Goal: Task Accomplishment & Management: Manage account settings

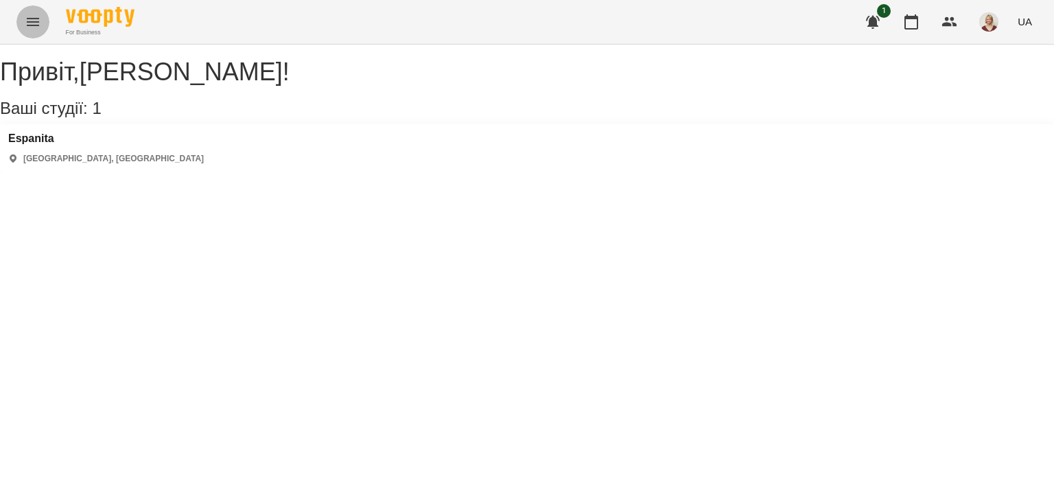
click at [23, 16] on button "Menu" at bounding box center [32, 21] width 33 height 33
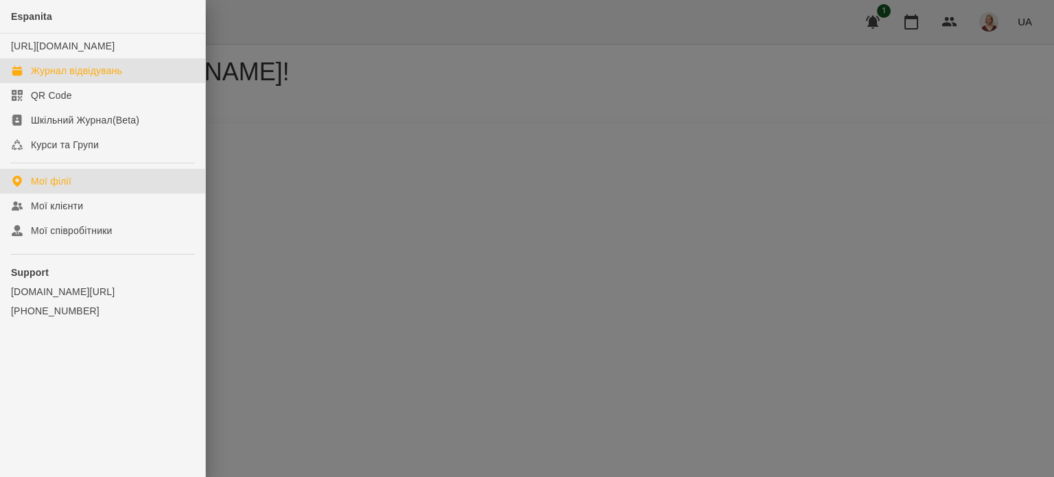
click at [71, 78] on div "Журнал відвідувань" at bounding box center [76, 71] width 91 height 14
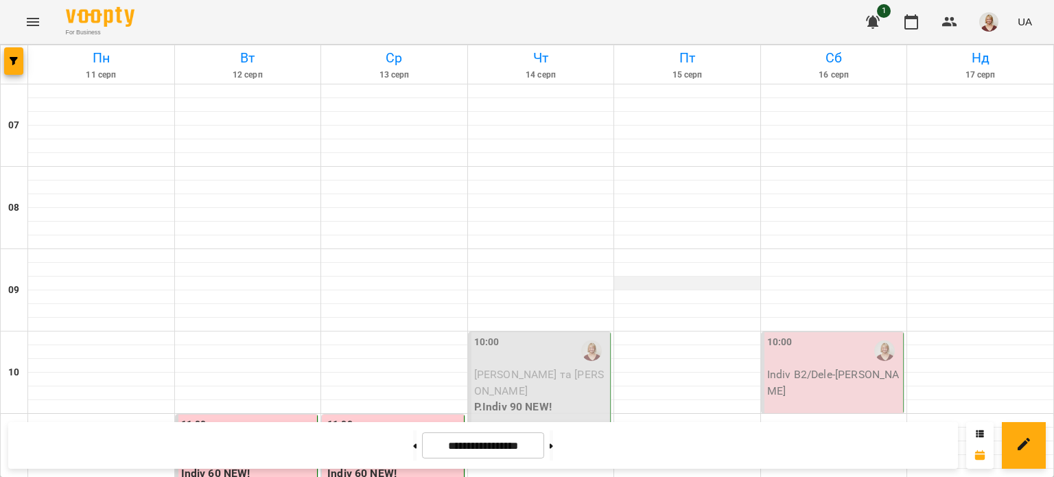
scroll to position [137, 0]
click at [571, 332] on div "10:00 [PERSON_NAME] та [PERSON_NAME]Indiv 90 NEW!" at bounding box center [540, 393] width 143 height 122
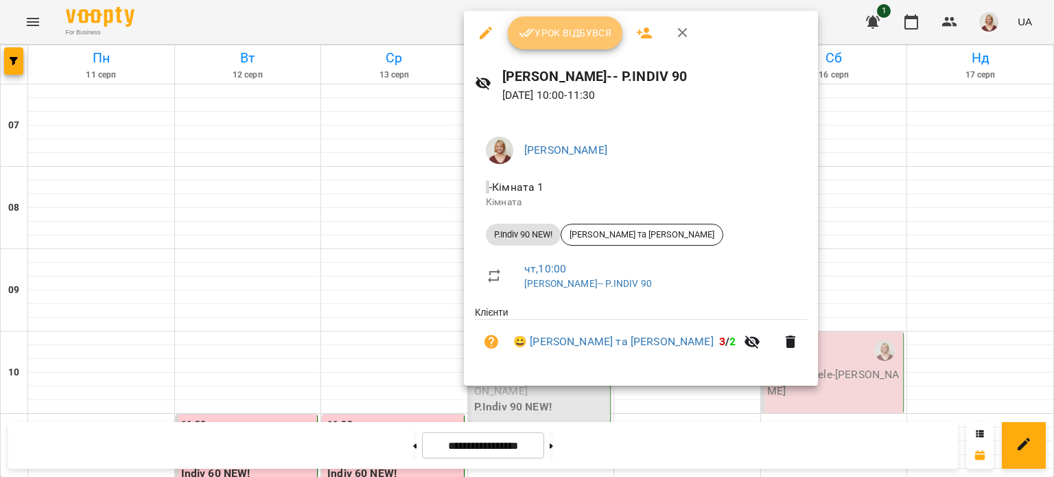
click at [576, 31] on span "Урок відбувся" at bounding box center [565, 33] width 93 height 16
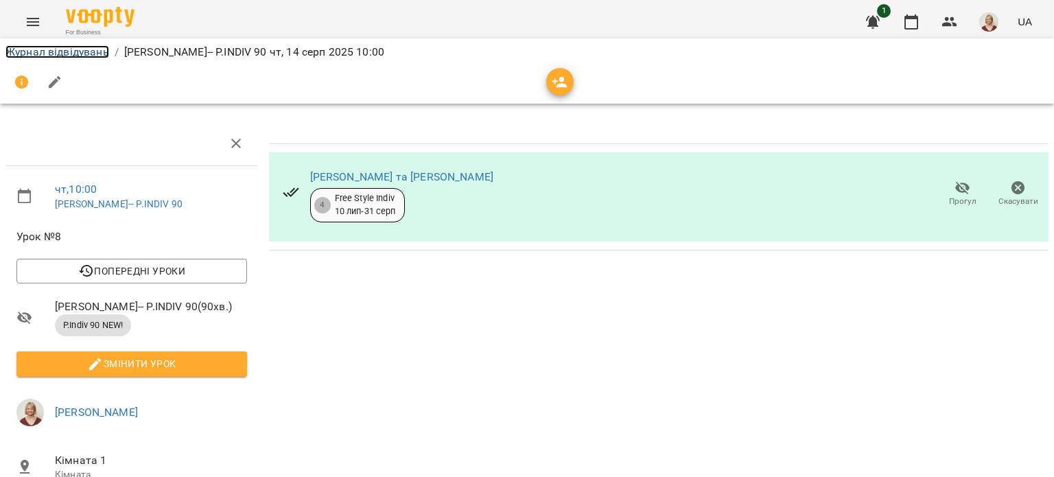
click at [39, 51] on link "Журнал відвідувань" at bounding box center [57, 51] width 104 height 13
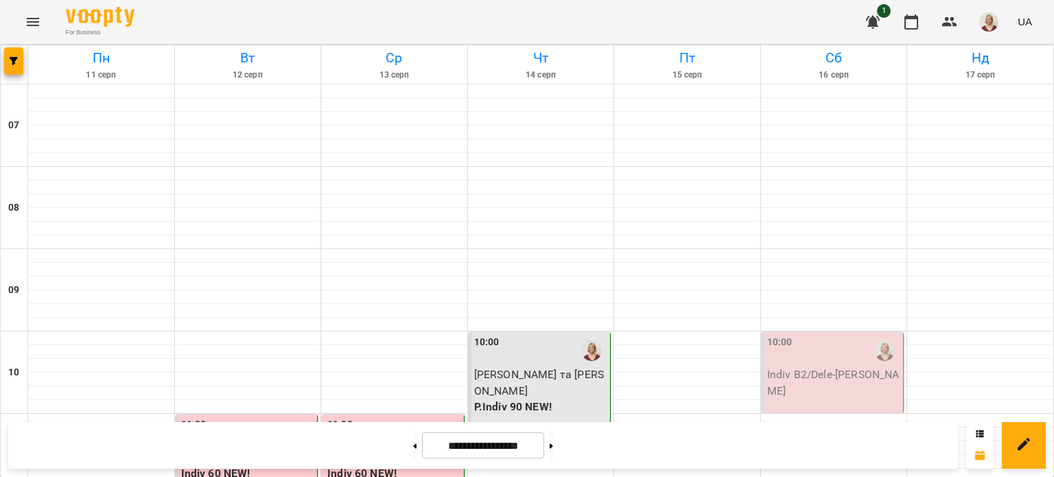
click at [35, 21] on icon "Menu" at bounding box center [33, 22] width 16 height 16
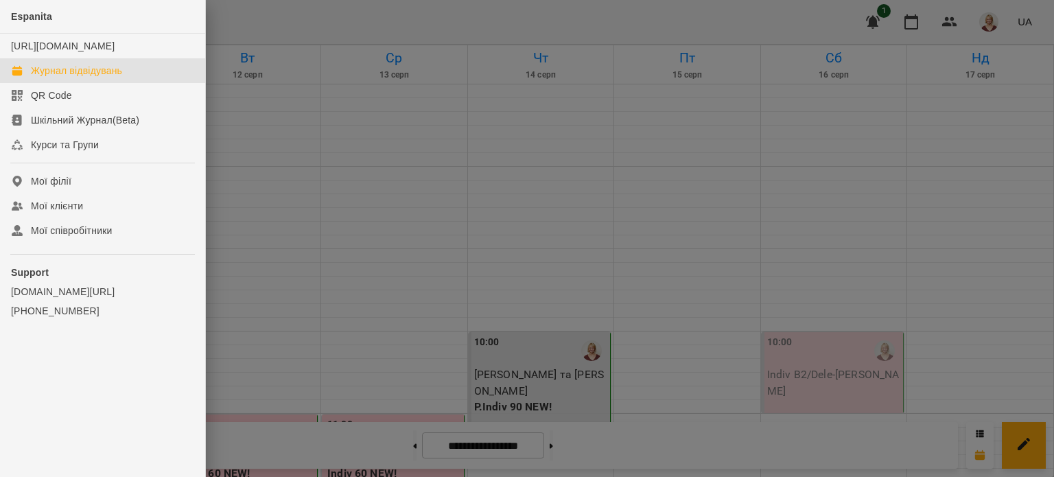
click at [64, 78] on div "Журнал відвідувань" at bounding box center [76, 71] width 91 height 14
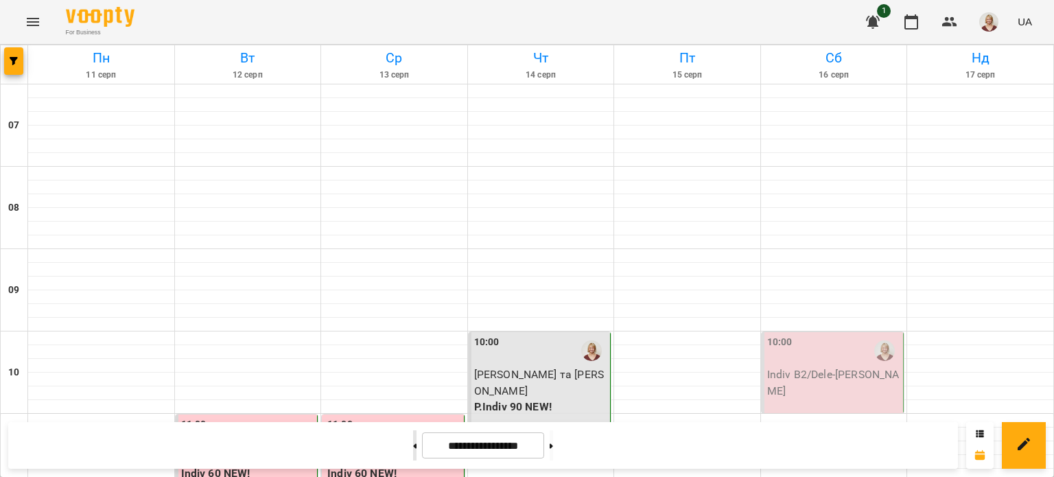
click at [413, 443] on icon at bounding box center [414, 445] width 3 height 5
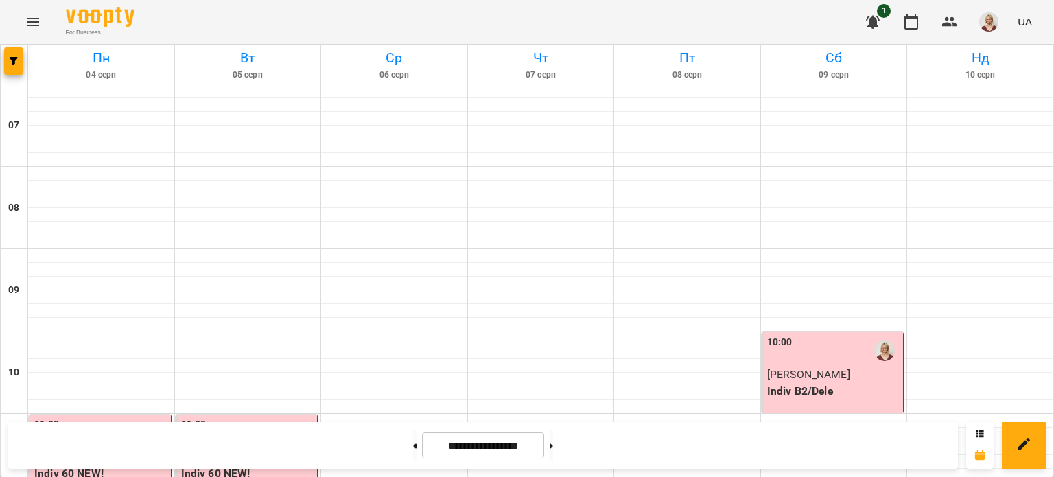
scroll to position [947, 0]
click at [413, 445] on button at bounding box center [414, 445] width 3 height 30
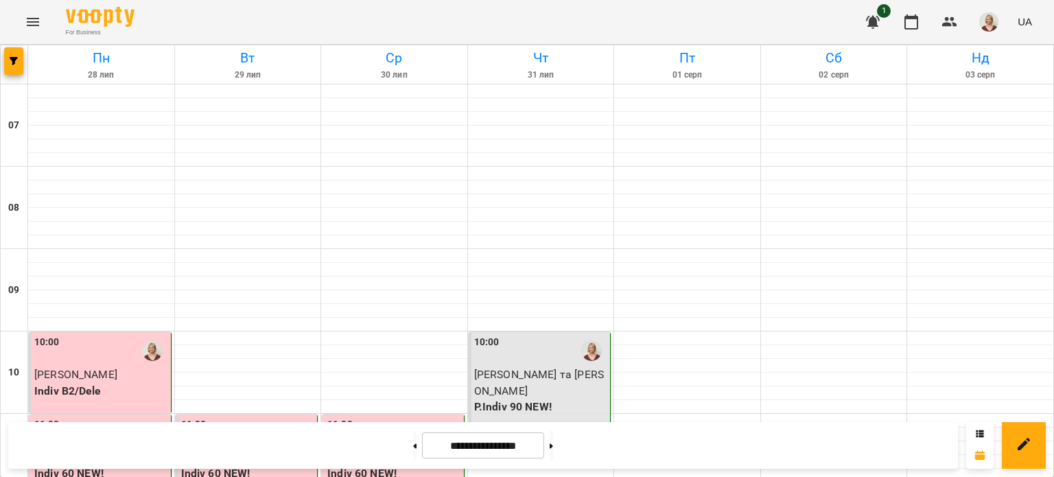
scroll to position [0, 0]
click at [553, 447] on icon at bounding box center [551, 445] width 3 height 5
type input "**********"
